Goal: Task Accomplishment & Management: Manage account settings

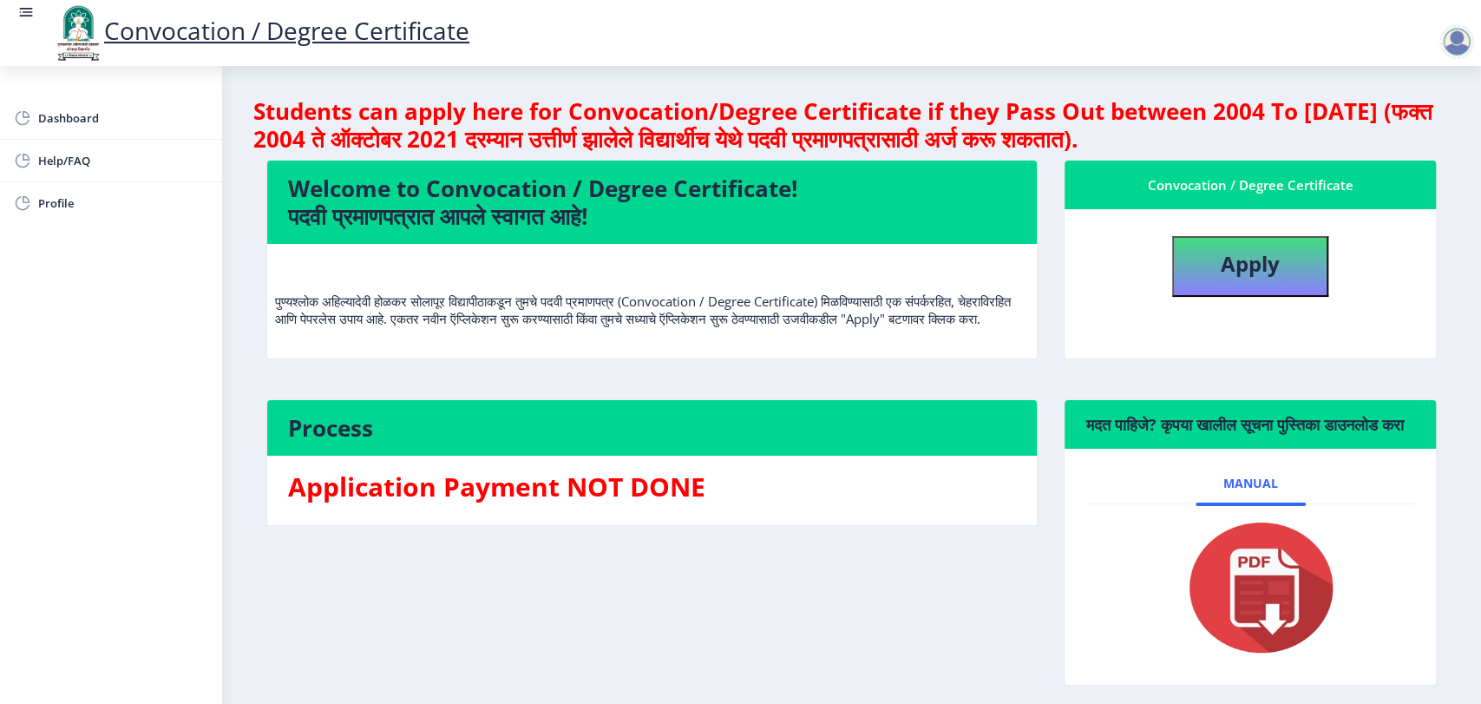
drag, startPoint x: 803, startPoint y: 183, endPoint x: 292, endPoint y: 189, distance: 511.1
click at [292, 189] on h4 "Welcome to Convocation / Degree Certificate! पदवी प्रमाणपत्रात आपले स्वागत आहे!" at bounding box center [652, 202] width 728 height 56
copy h4 "Welcome to Convocation / Degree Certificate!"
click at [1453, 55] on div at bounding box center [1457, 41] width 35 height 35
click at [1425, 138] on span "Log out" at bounding box center [1411, 135] width 111 height 21
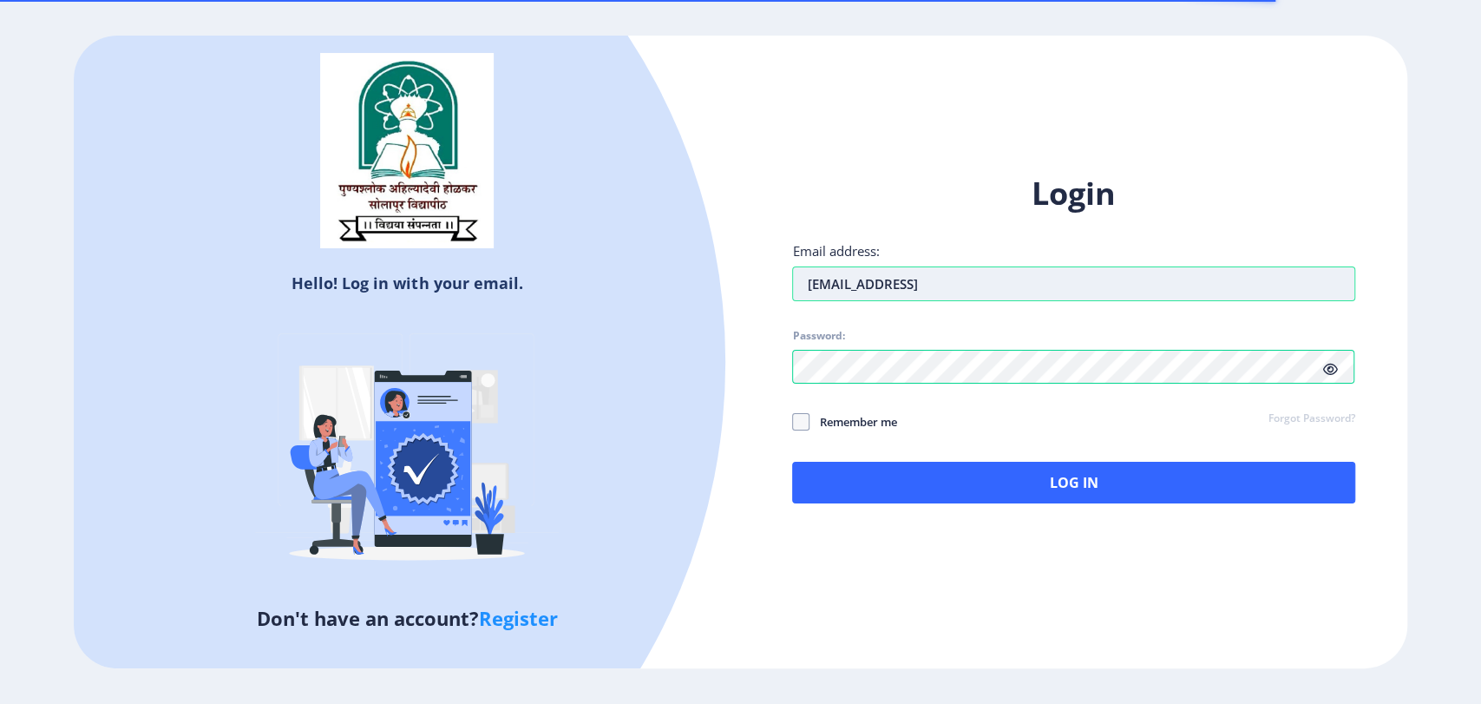
click at [950, 281] on input "[EMAIL_ADDRESS]" at bounding box center [1073, 283] width 562 height 35
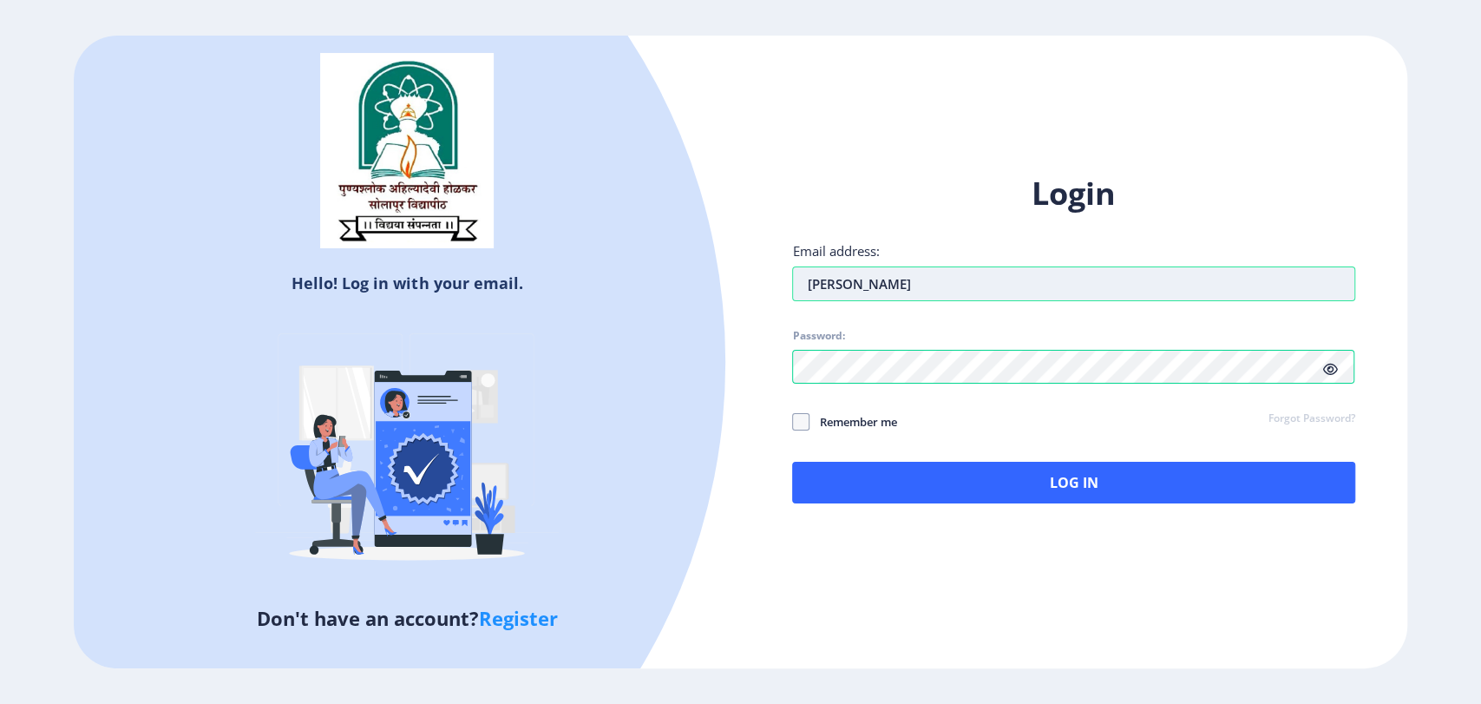
type input "[EMAIL_ADDRESS][DOMAIN_NAME]"
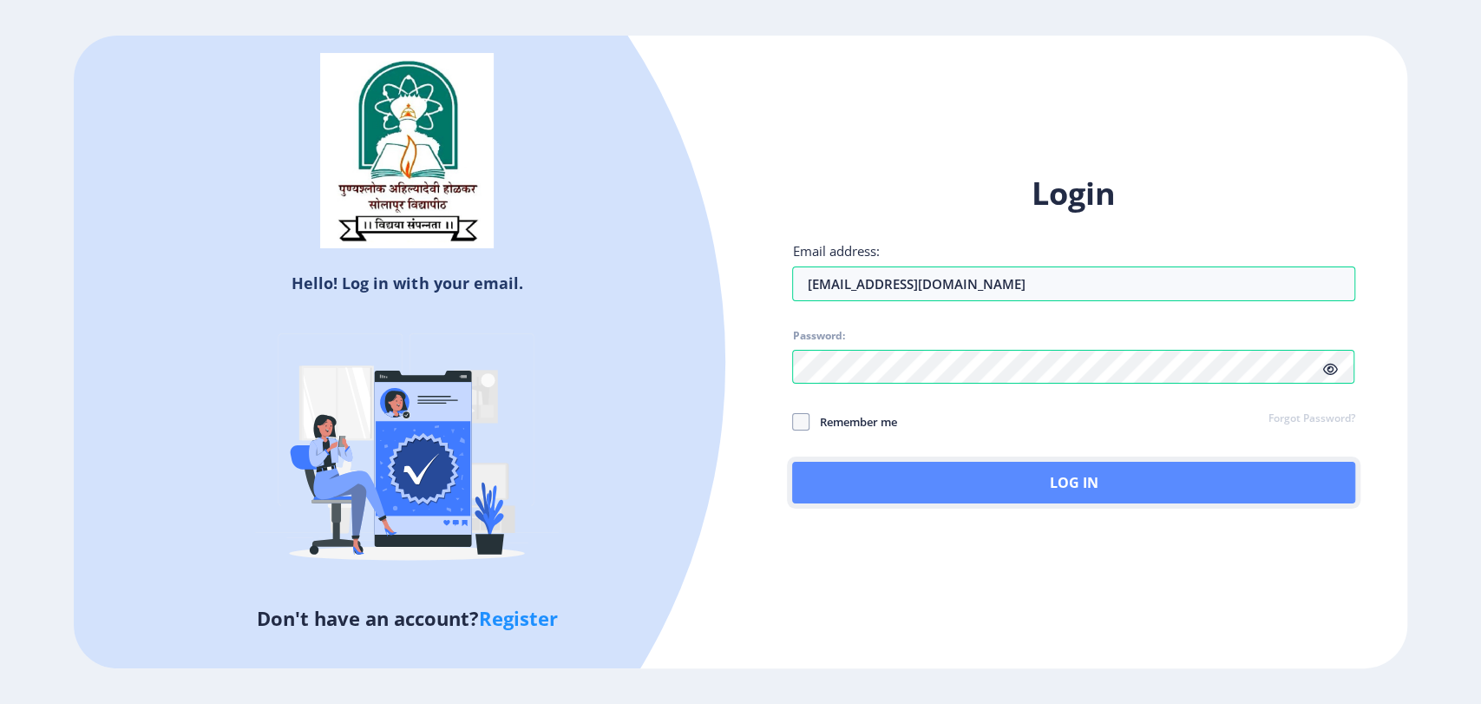
click at [1053, 480] on button "Log In" at bounding box center [1073, 483] width 562 height 42
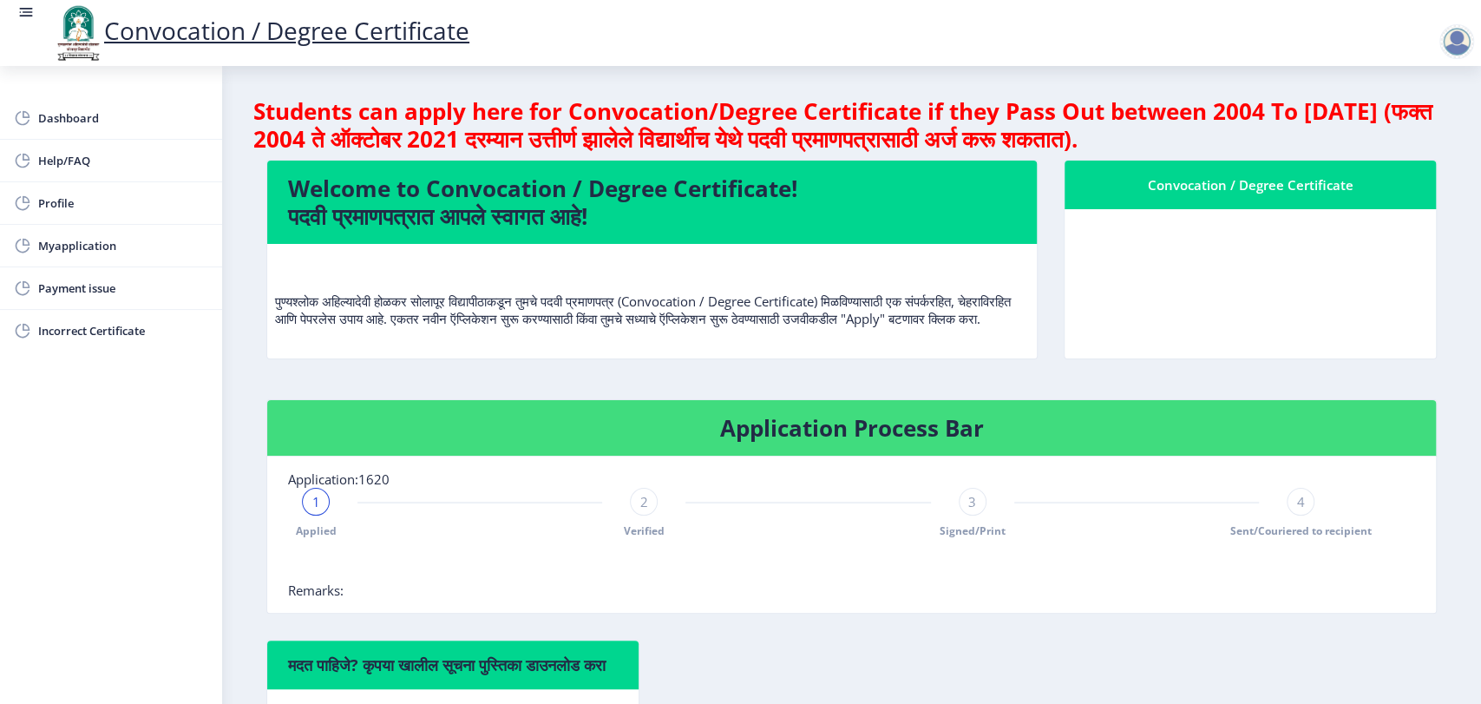
click at [1466, 41] on div at bounding box center [1457, 41] width 35 height 35
click at [1418, 135] on span "Log out" at bounding box center [1411, 135] width 111 height 21
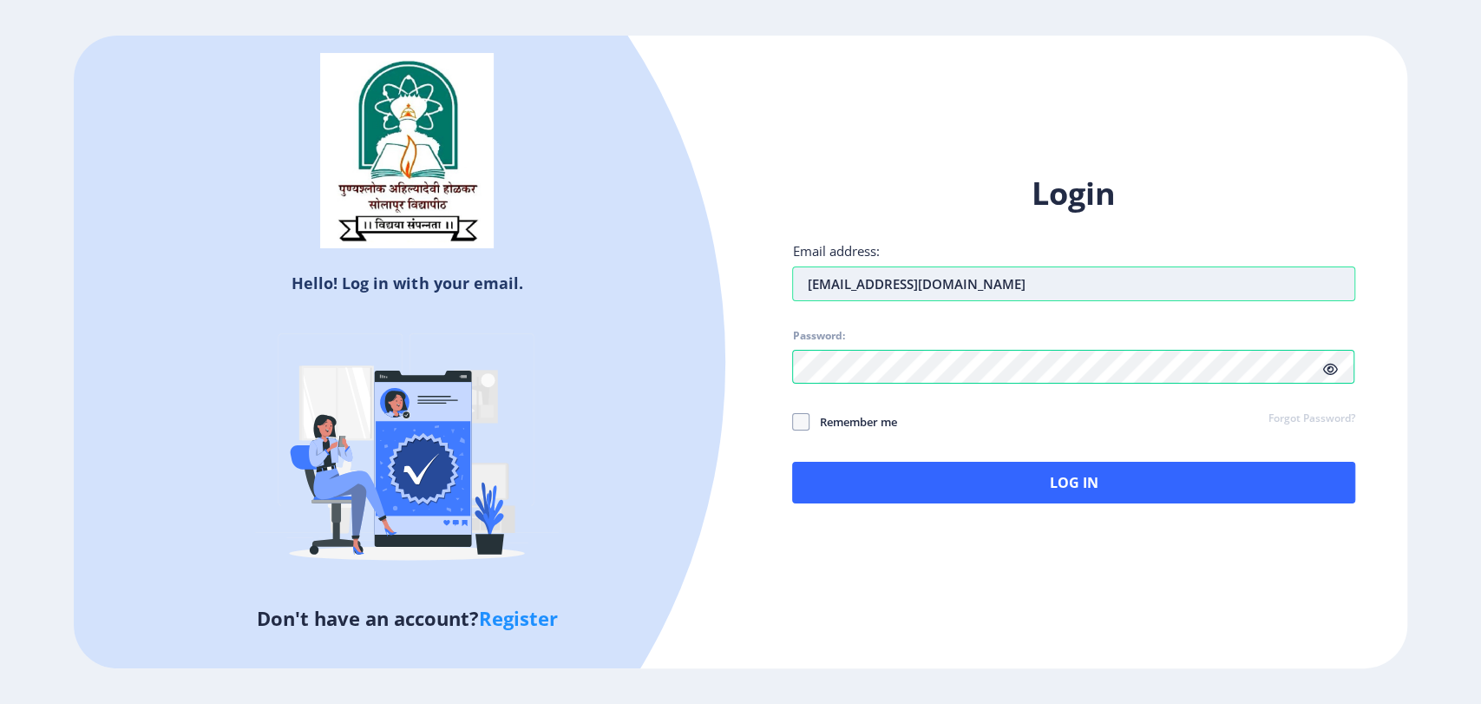
drag, startPoint x: 998, startPoint y: 278, endPoint x: 803, endPoint y: 281, distance: 195.3
click at [803, 281] on input "[EMAIL_ADDRESS][DOMAIN_NAME]" at bounding box center [1073, 283] width 562 height 35
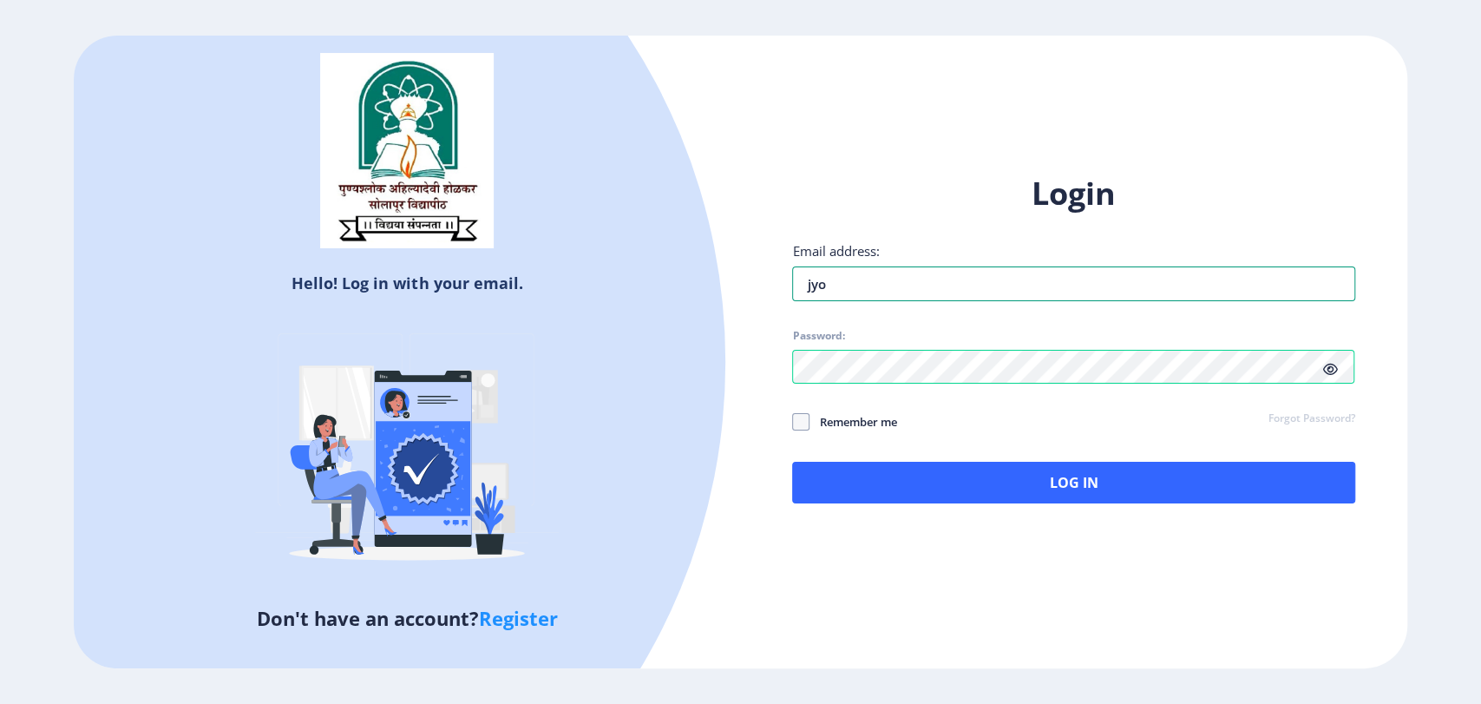
type input "[EMAIL_ADDRESS][DOMAIN_NAME]"
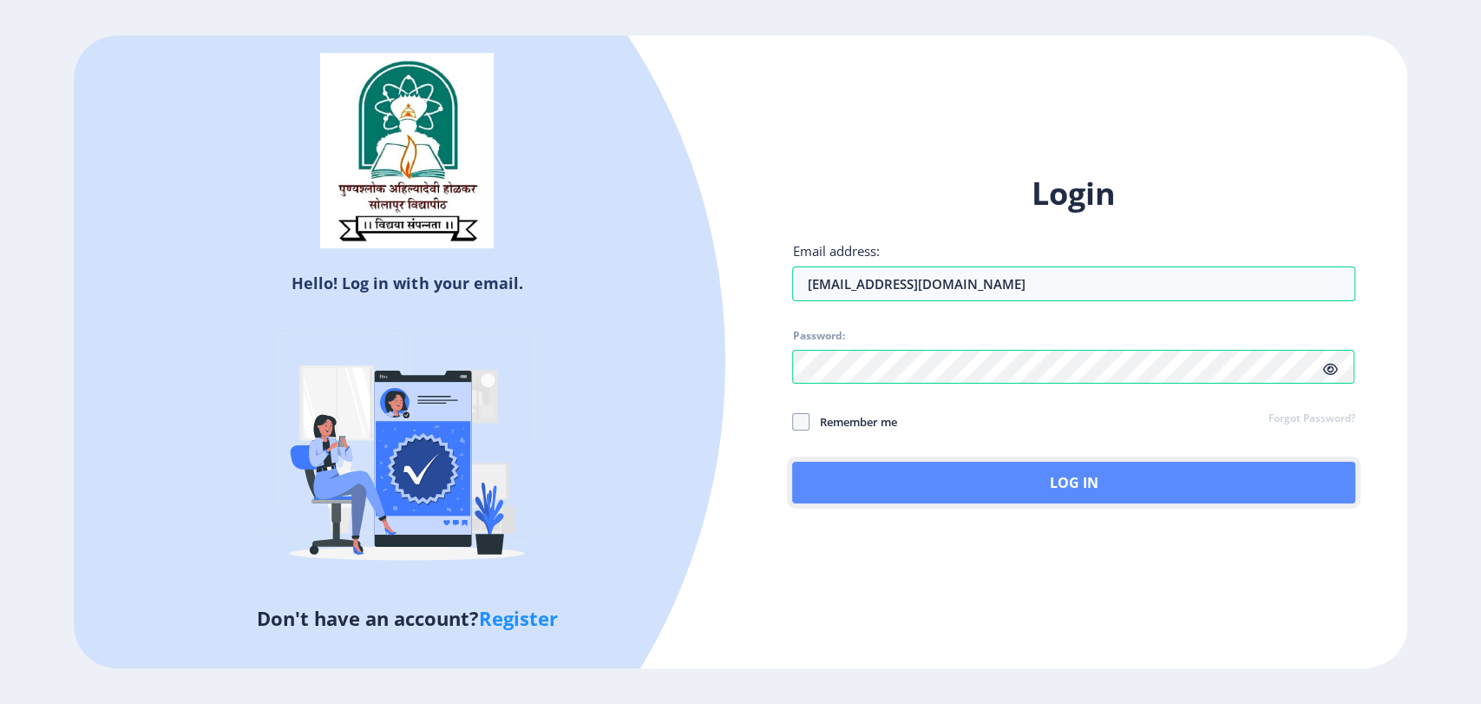
click at [1041, 471] on button "Log In" at bounding box center [1073, 483] width 562 height 42
